Goal: Navigation & Orientation: Go to known website

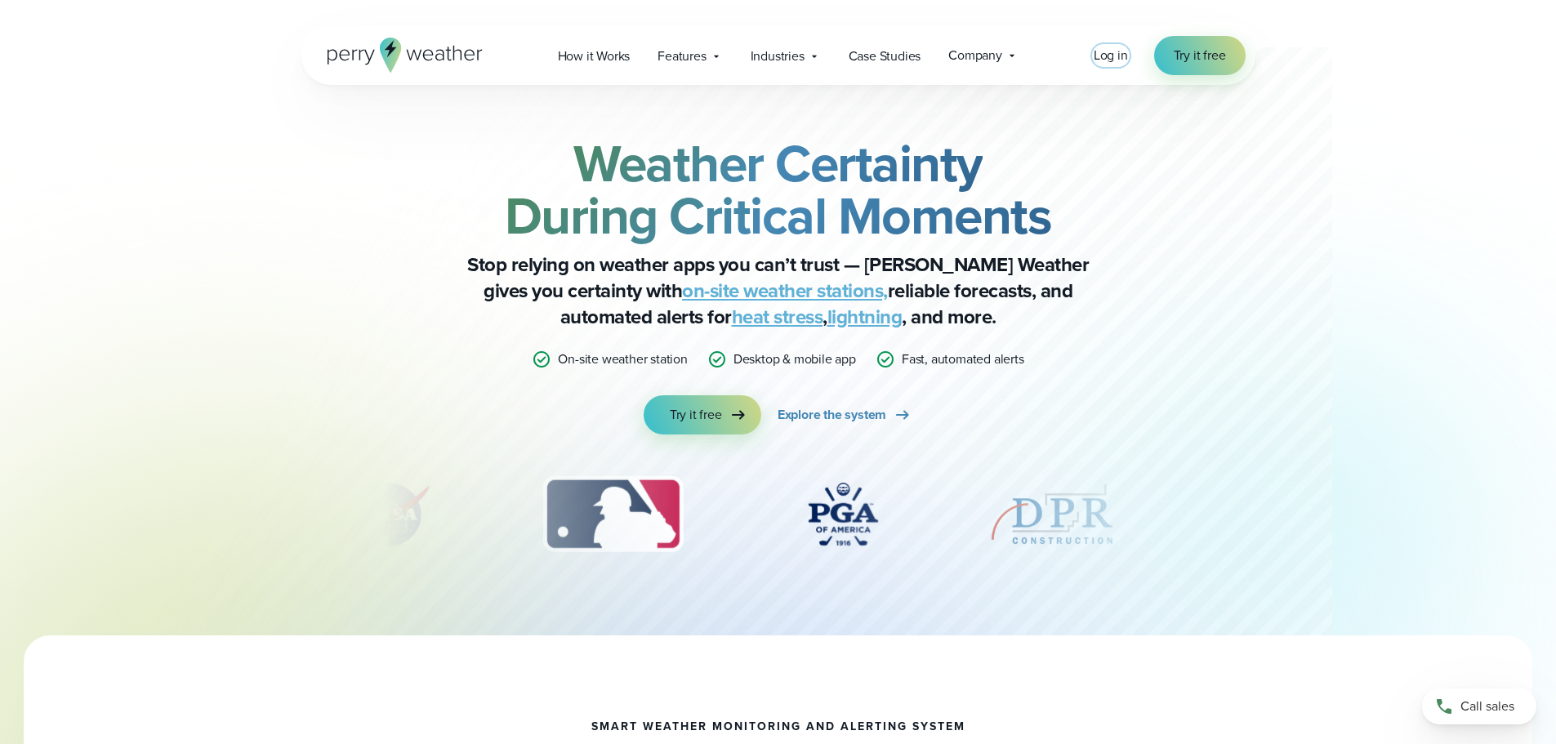
click at [1121, 56] on span "Log in" at bounding box center [1111, 55] width 34 height 19
